Goal: Check status: Check status

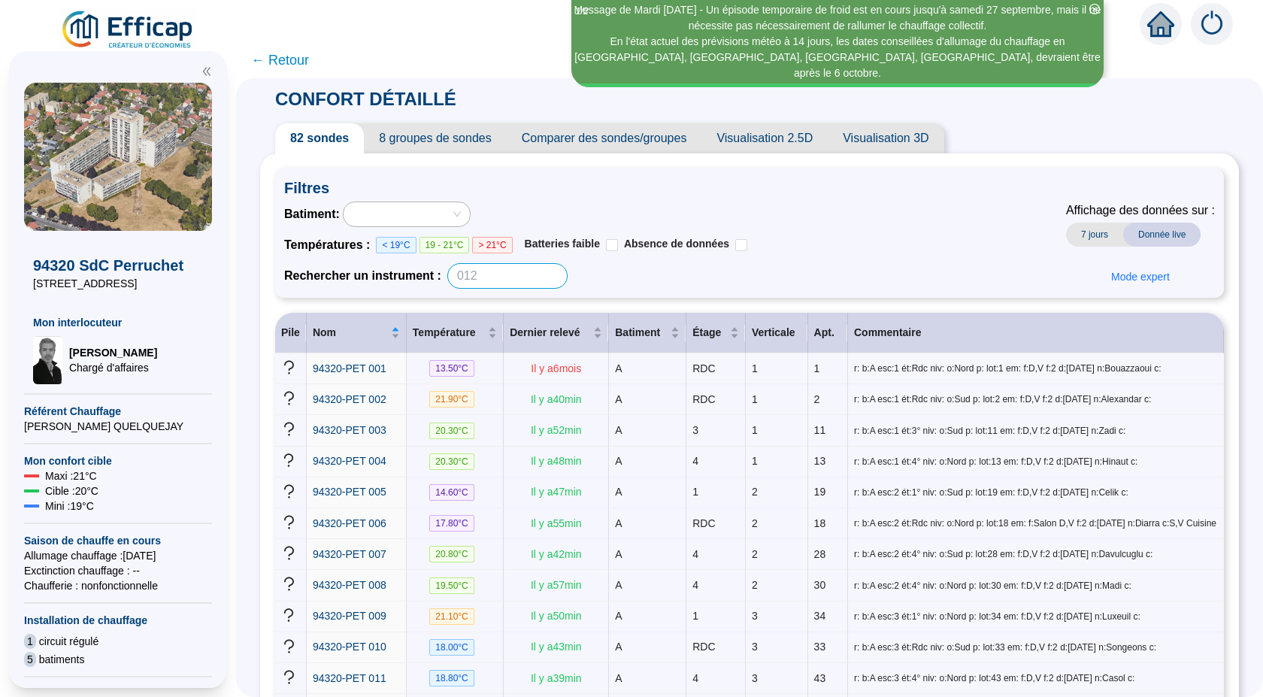
click at [518, 280] on input at bounding box center [507, 276] width 120 height 26
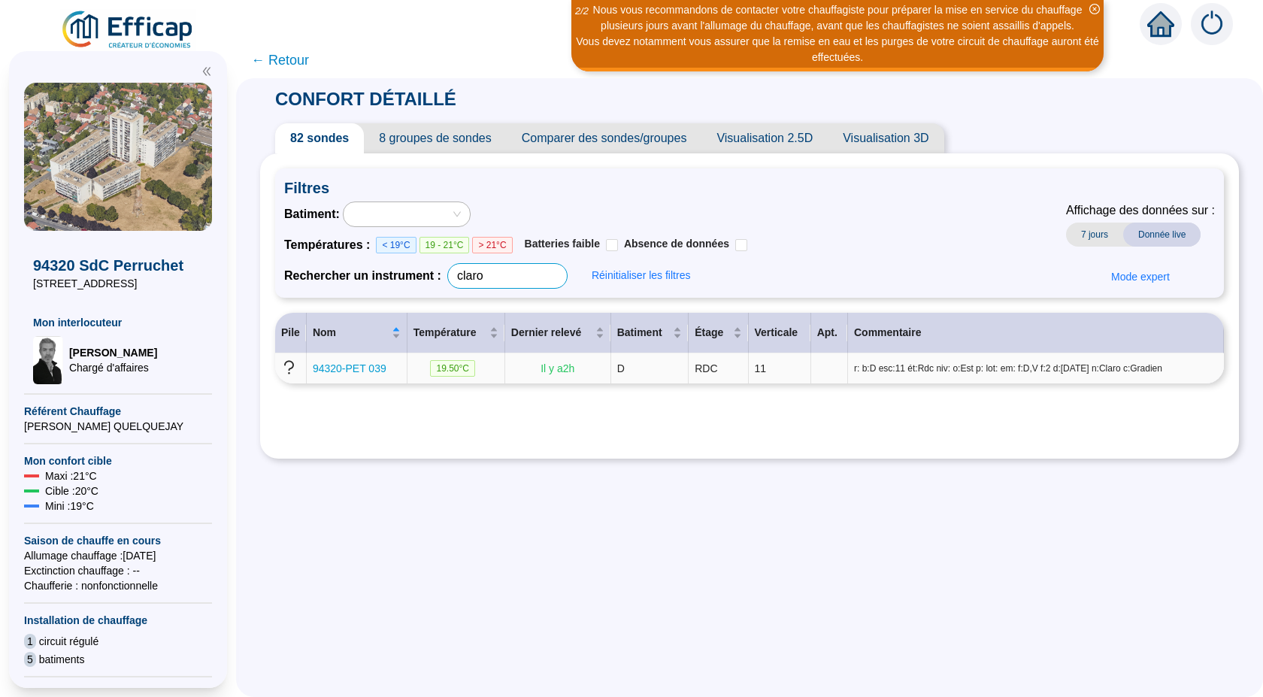
type input "claro"
click at [348, 368] on span "94320-PET 039" at bounding box center [350, 368] width 74 height 12
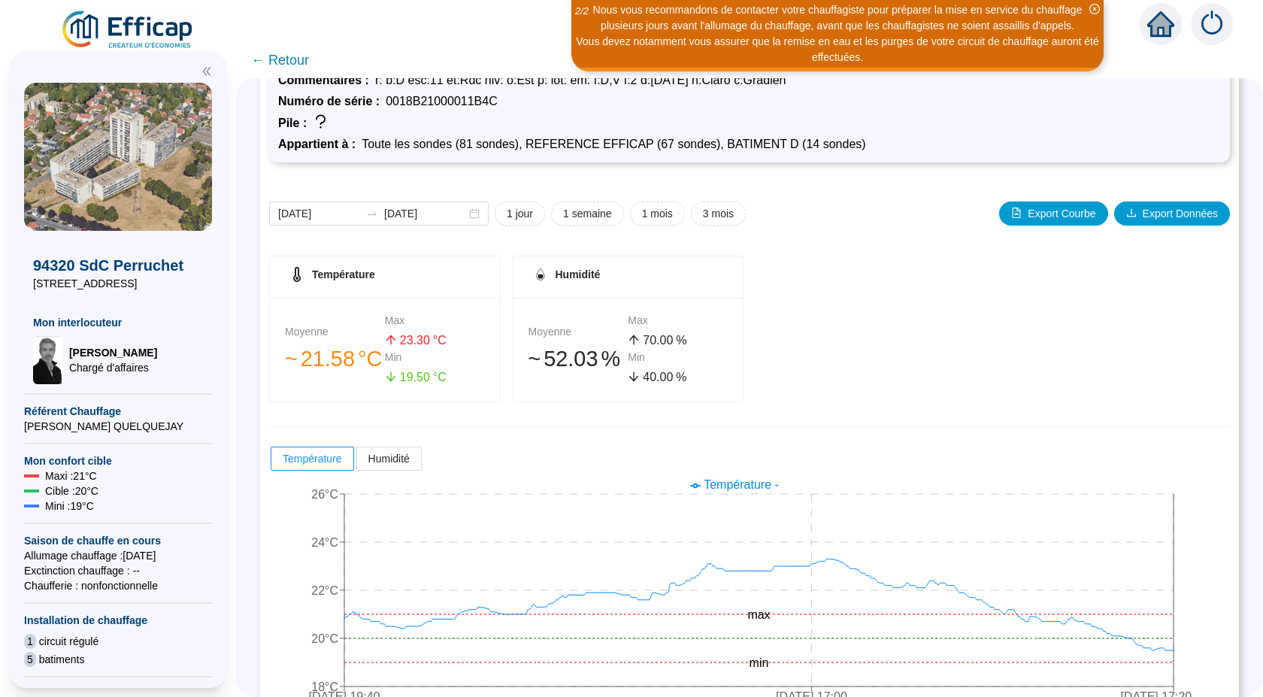
scroll to position [106, 0]
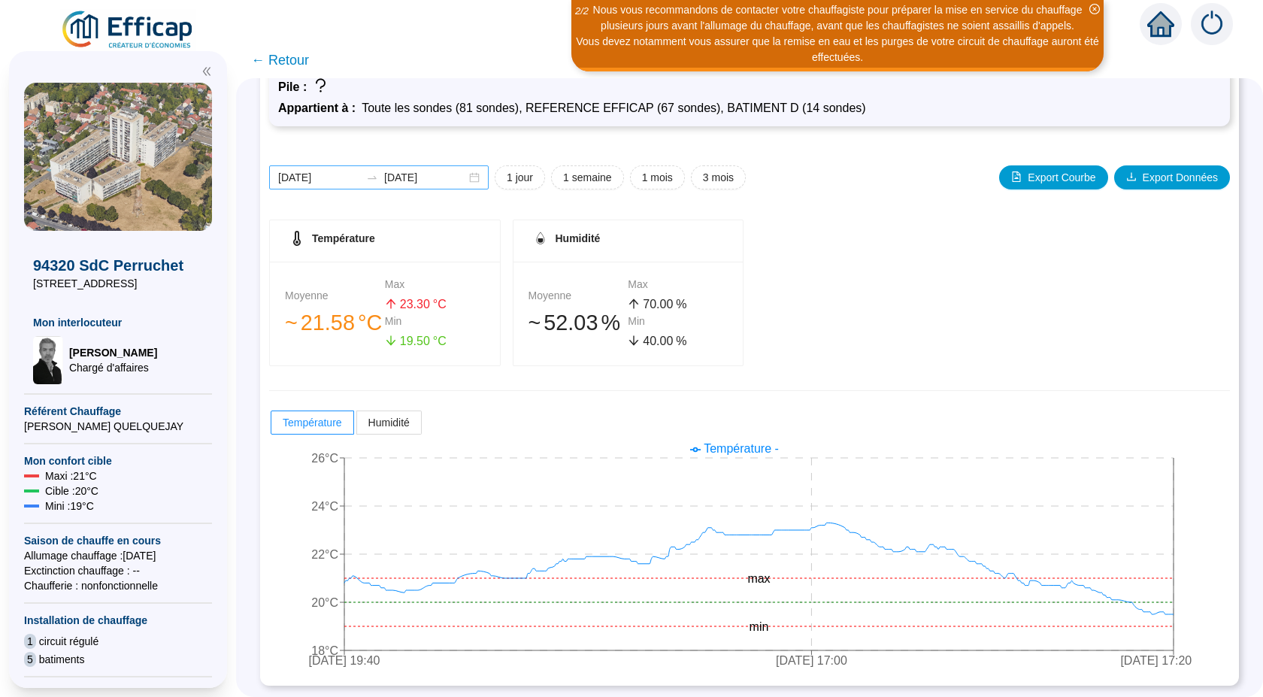
click at [482, 177] on div "[DATE] [DATE]" at bounding box center [378, 177] width 219 height 24
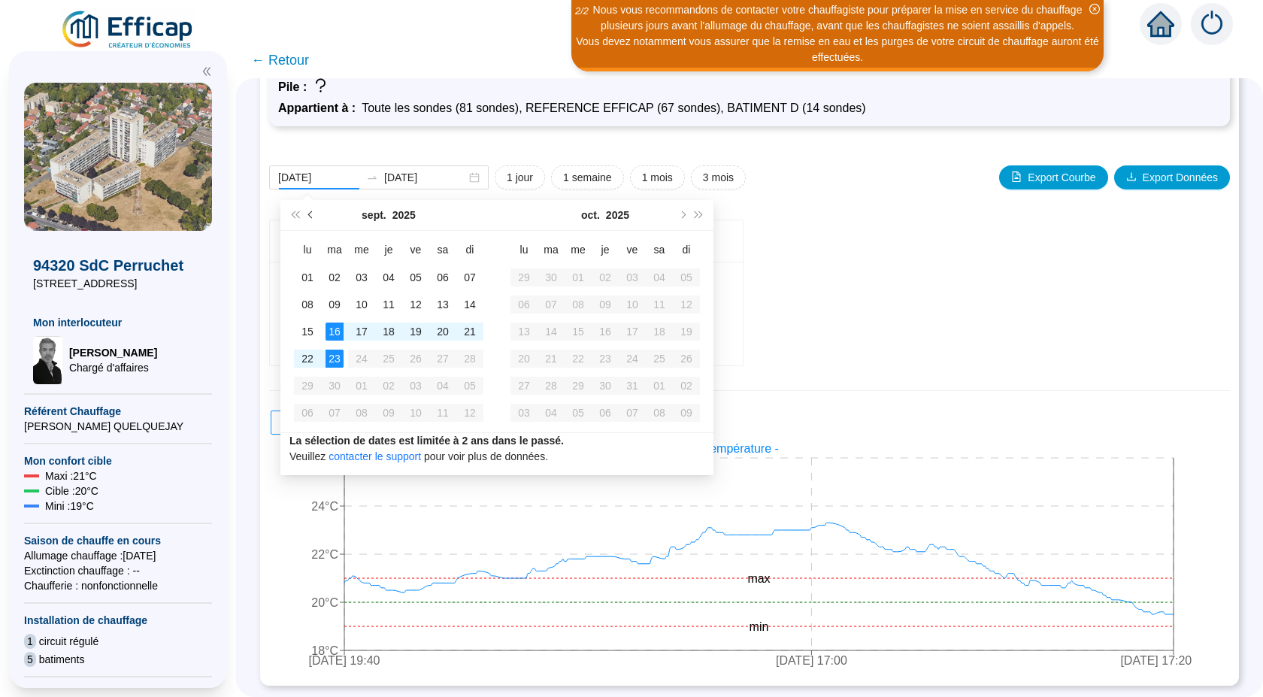
click at [312, 214] on span "Mois précédent (PageUp)" at bounding box center [312, 215] width 8 height 8
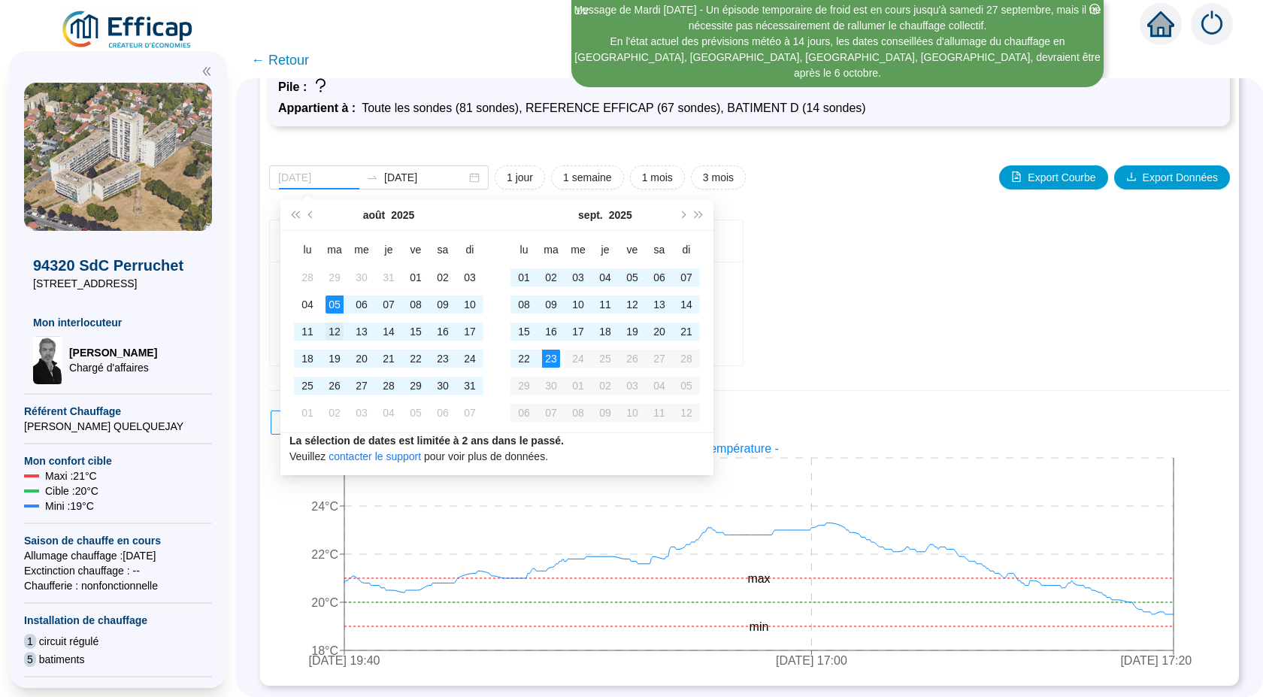
type input "[DATE]"
click at [336, 327] on div "12" at bounding box center [334, 331] width 18 height 18
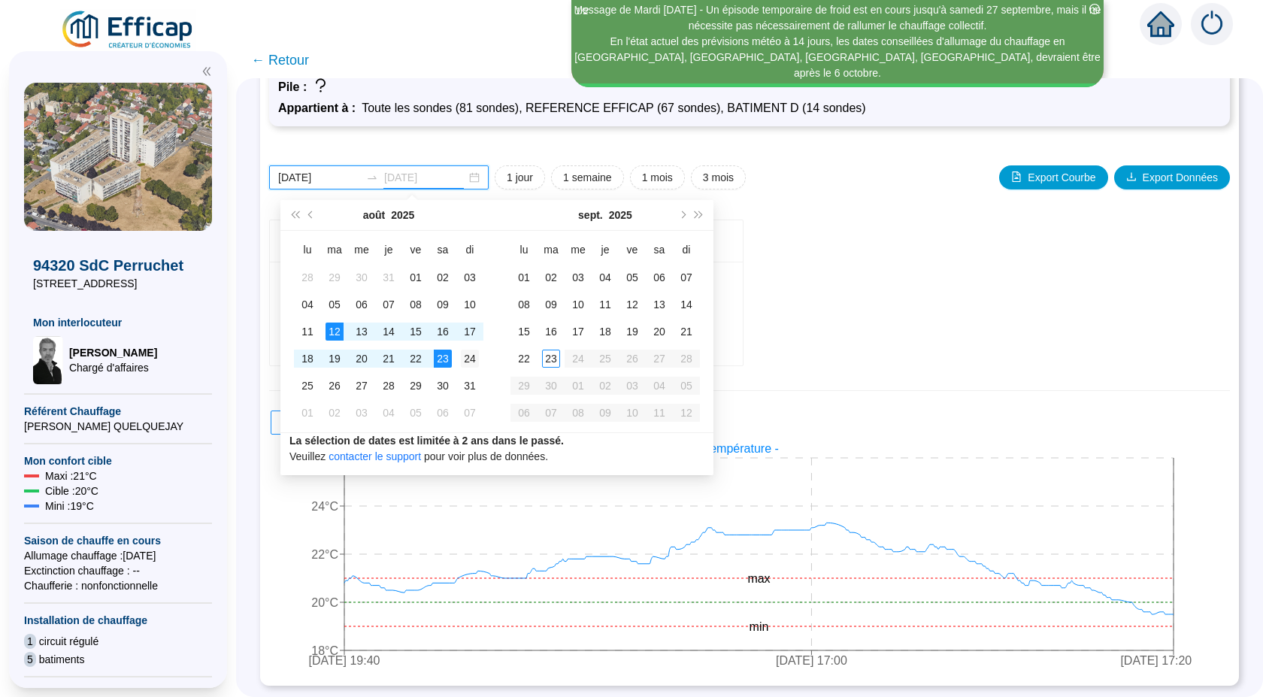
type input "[DATE]"
click at [471, 355] on div "24" at bounding box center [470, 359] width 18 height 18
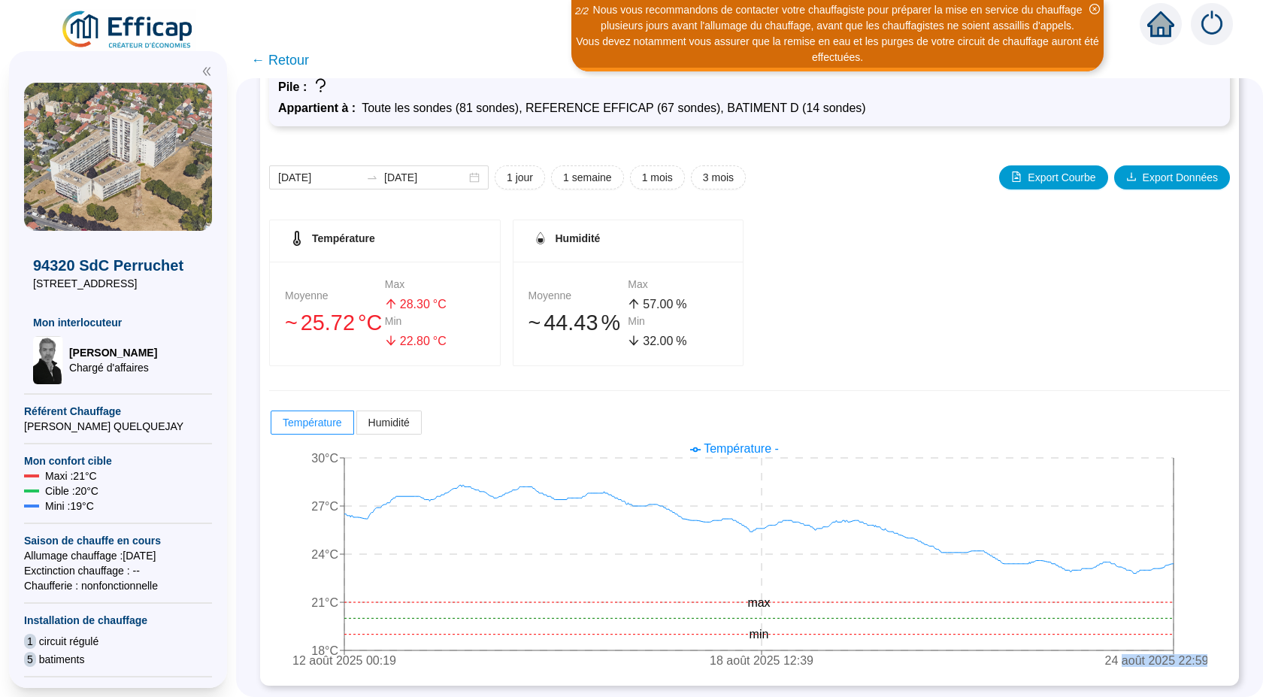
drag, startPoint x: 1133, startPoint y: 586, endPoint x: 1262, endPoint y: 602, distance: 130.3
click at [1262, 602] on div "Sonde 94320-PET 039 Commentaires : r: b:D esc:11 ét:Rdc niv: o:Est p: lot: em: …" at bounding box center [749, 387] width 1027 height 619
